Goal: Find specific page/section: Find specific page/section

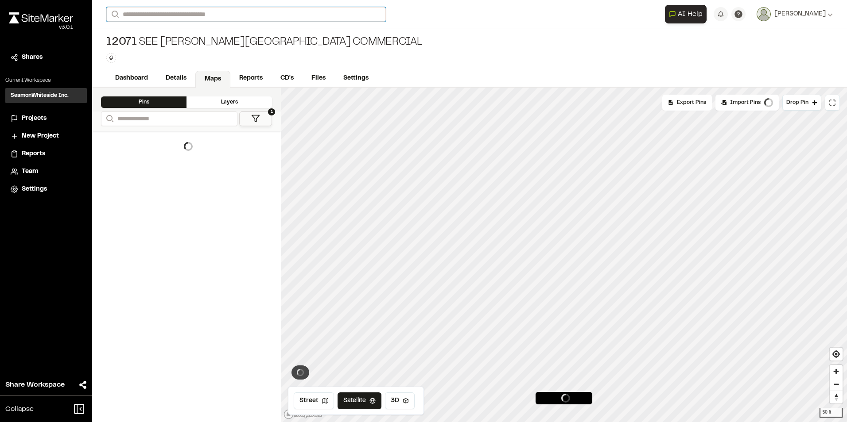
click at [212, 12] on input "Search" at bounding box center [245, 14] width 279 height 15
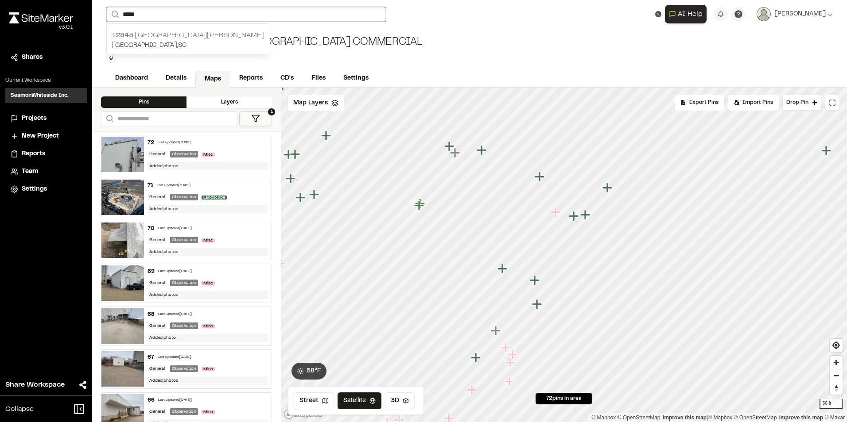
type input "*****"
click at [193, 36] on p "[STREET_ADDRESS][PERSON_NAME]" at bounding box center [188, 35] width 152 height 11
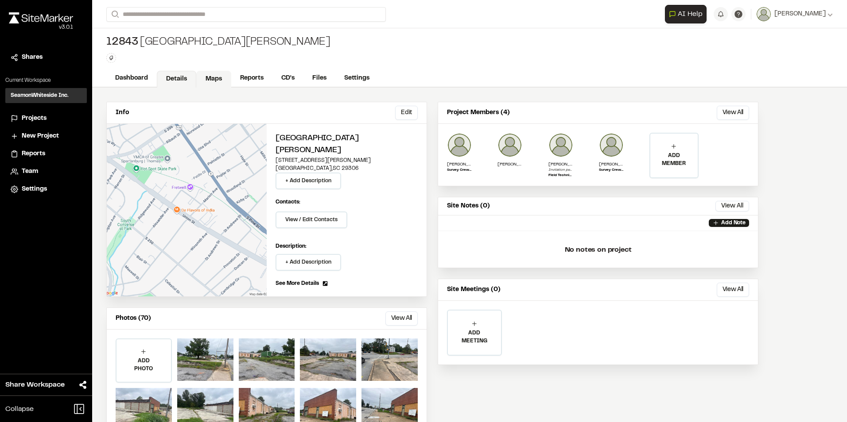
click at [216, 76] on link "Maps" at bounding box center [213, 79] width 35 height 17
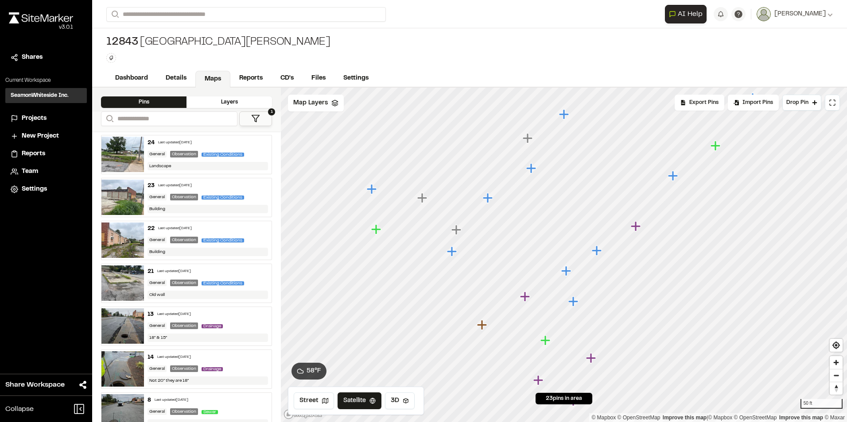
click at [526, 297] on icon "Map marker" at bounding box center [525, 297] width 10 height 10
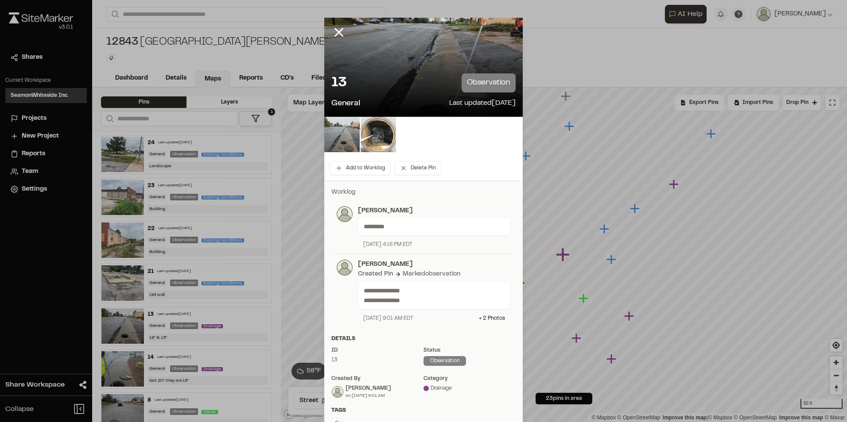
click at [350, 141] on img at bounding box center [341, 134] width 35 height 35
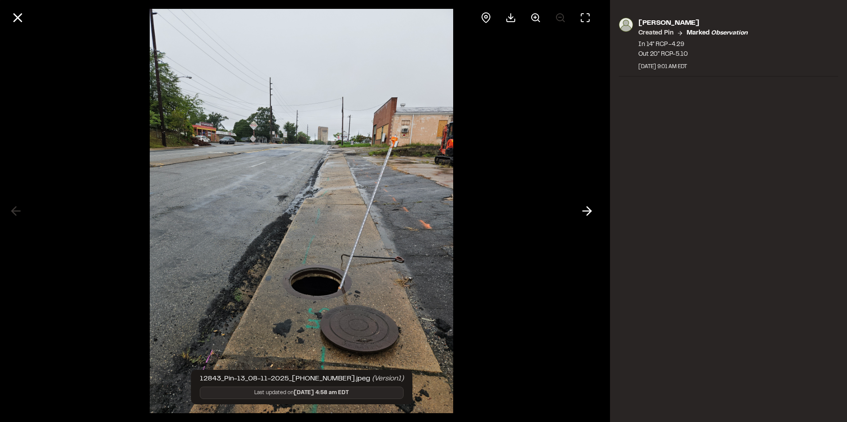
click at [587, 209] on icon at bounding box center [587, 211] width 14 height 15
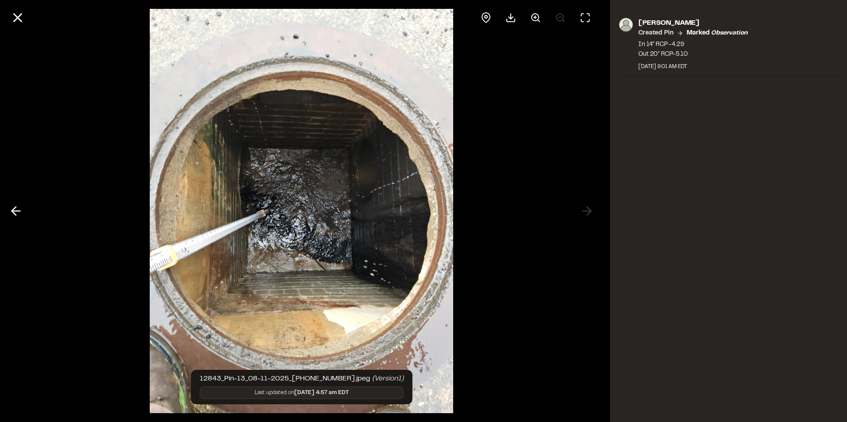
click at [12, 18] on icon at bounding box center [17, 17] width 15 height 15
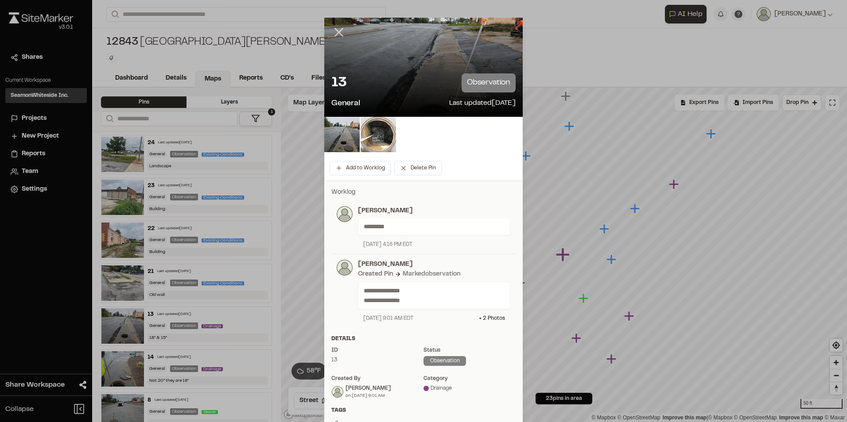
click at [332, 33] on icon at bounding box center [338, 32] width 15 height 15
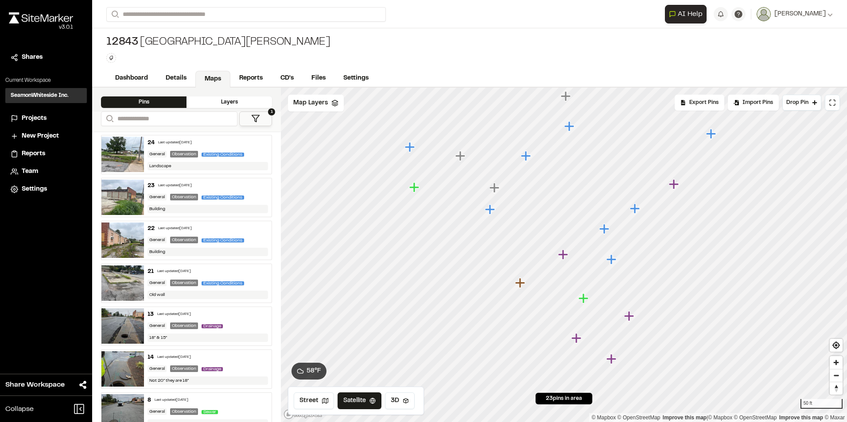
click at [612, 260] on icon "Map marker" at bounding box center [611, 260] width 10 height 10
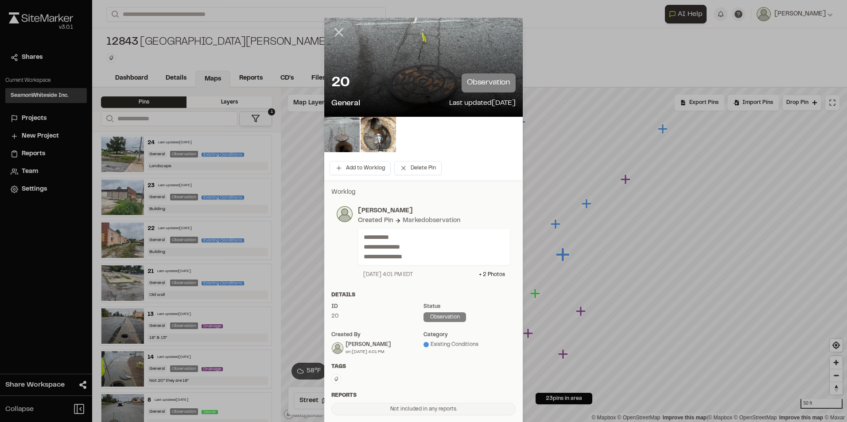
click at [335, 31] on line at bounding box center [339, 33] width 8 height 8
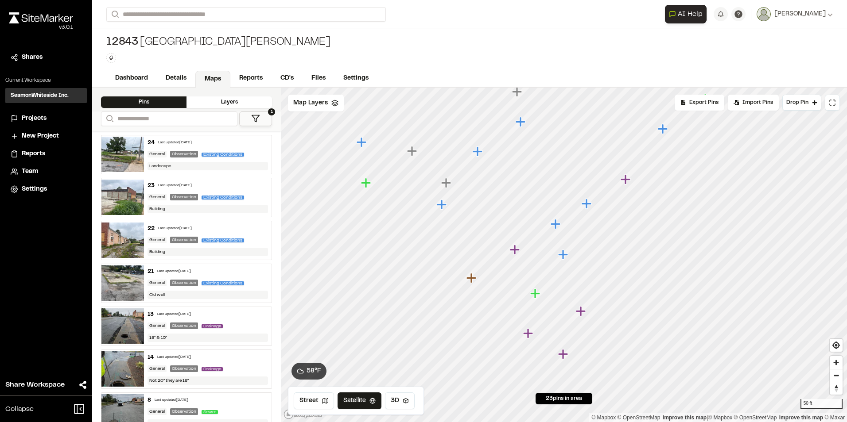
click at [555, 224] on icon "Map marker" at bounding box center [555, 224] width 10 height 10
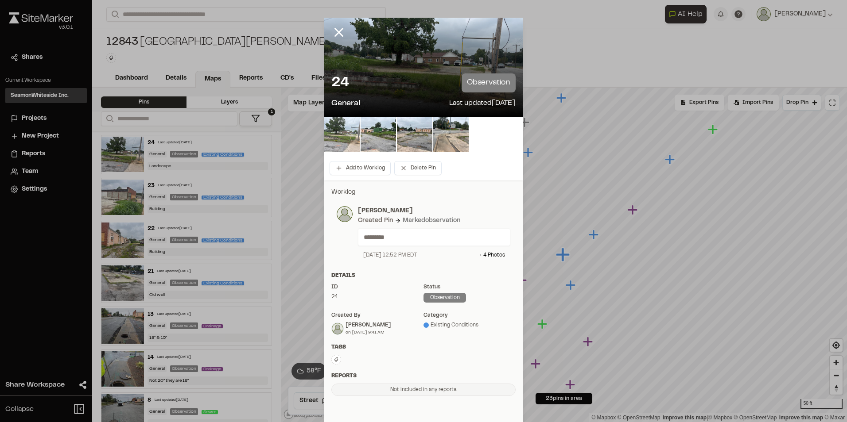
click at [347, 139] on img at bounding box center [341, 134] width 35 height 35
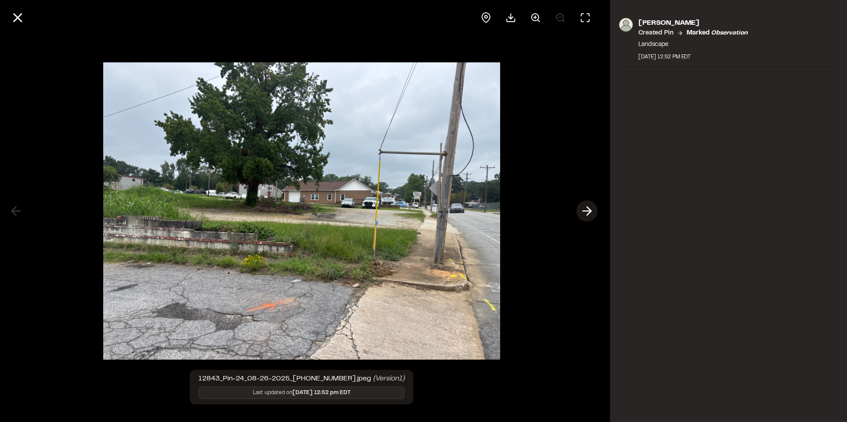
click at [581, 208] on icon at bounding box center [587, 211] width 14 height 15
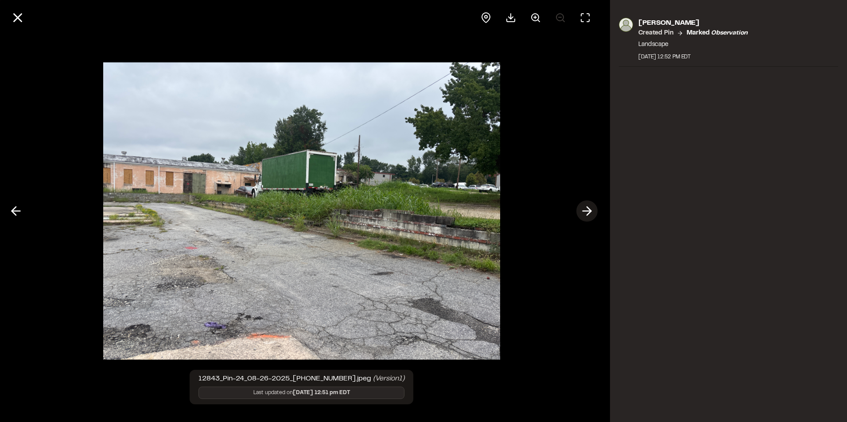
click at [581, 208] on icon at bounding box center [587, 211] width 14 height 15
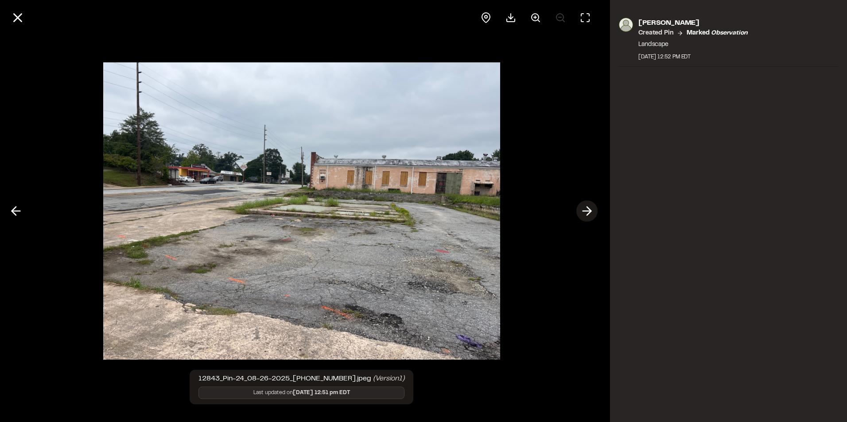
click at [582, 209] on icon at bounding box center [587, 211] width 14 height 15
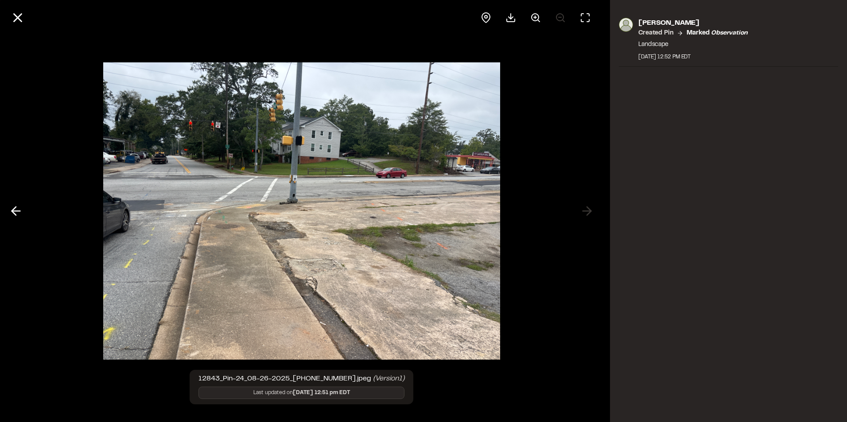
click at [327, 214] on img at bounding box center [301, 211] width 397 height 315
